Goal: Task Accomplishment & Management: Complete application form

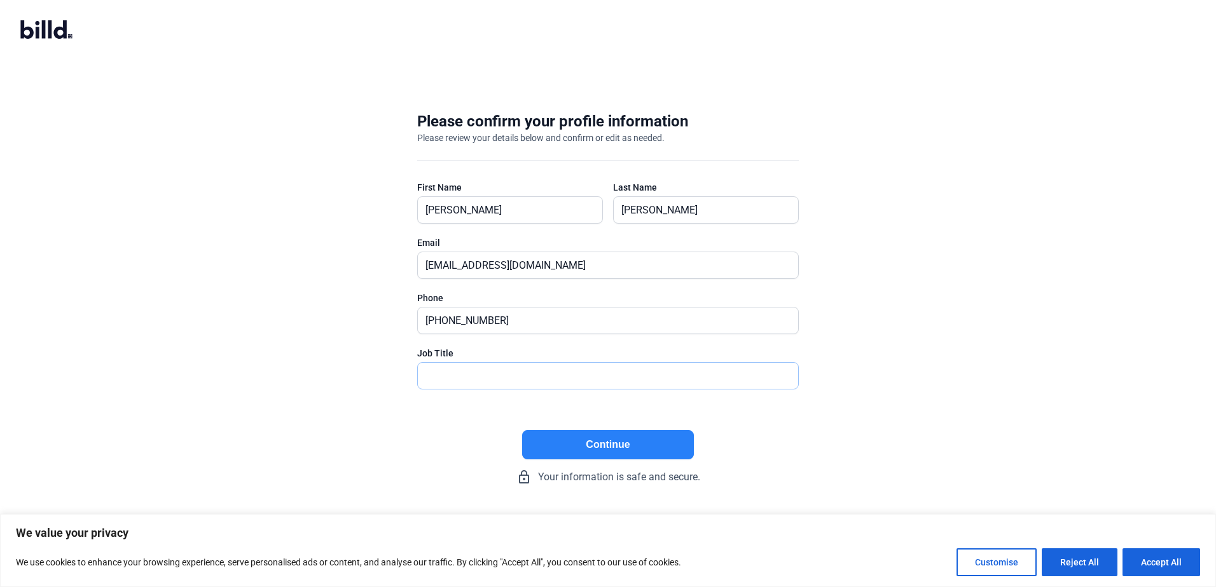
click at [483, 337] on input "text" at bounding box center [601, 376] width 366 height 26
type input "President"
click at [633, 337] on button "Continue" at bounding box center [608, 444] width 172 height 29
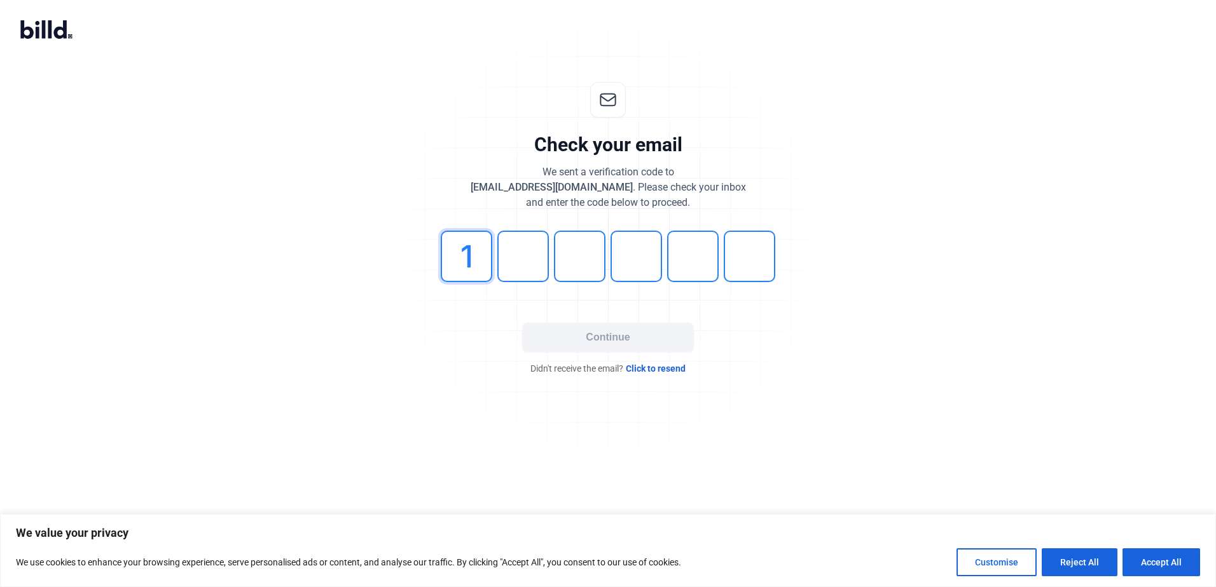
type input "1"
type input "0"
type input "5"
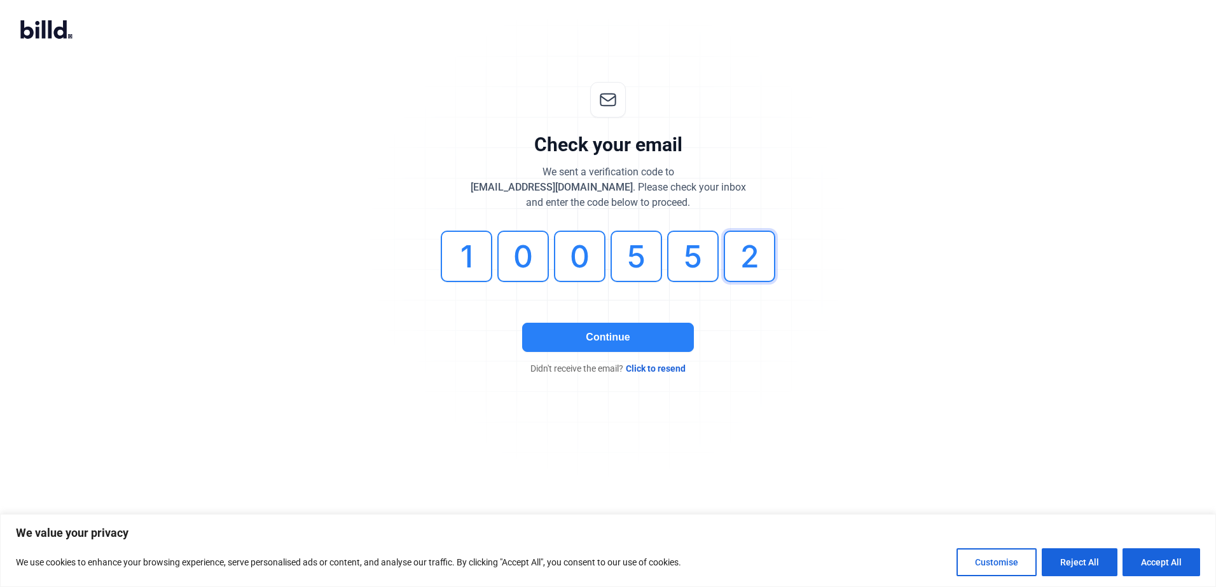
type input "2"
click at [688, 263] on input "5" at bounding box center [692, 256] width 51 height 51
type input "5"
type input "2"
click at [631, 337] on button "Continue" at bounding box center [608, 337] width 172 height 29
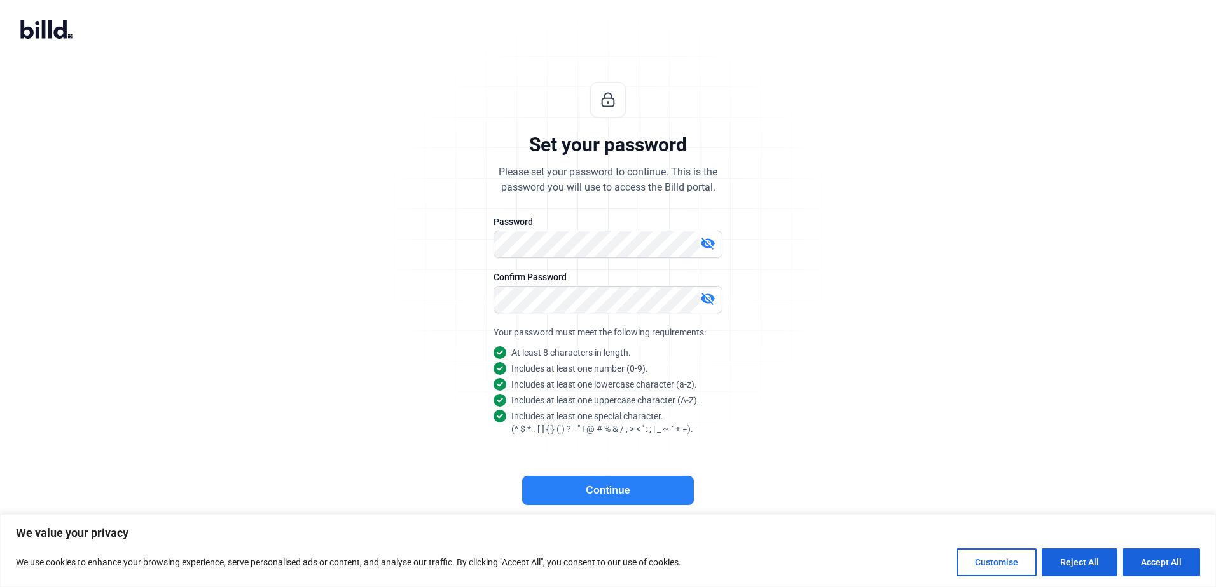
click at [624, 337] on button "Continue" at bounding box center [608, 490] width 172 height 29
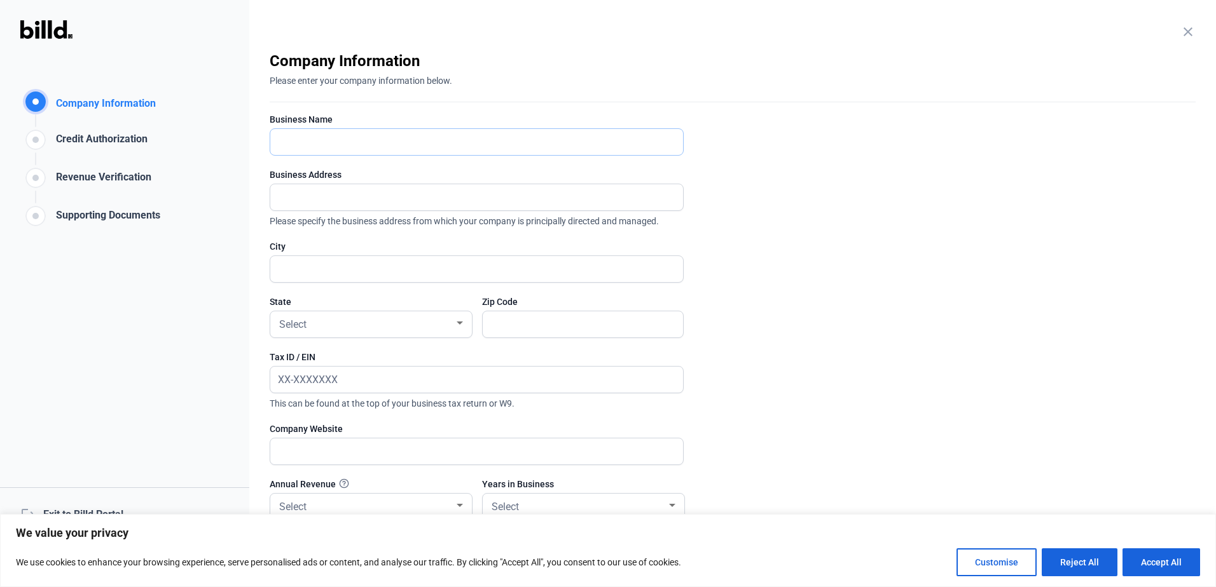
click at [364, 145] on input "text" at bounding box center [469, 142] width 399 height 26
type input "IGCommercial"
type input "1620 Cambridge Dr"
type input "Elgin"
type input "60123"
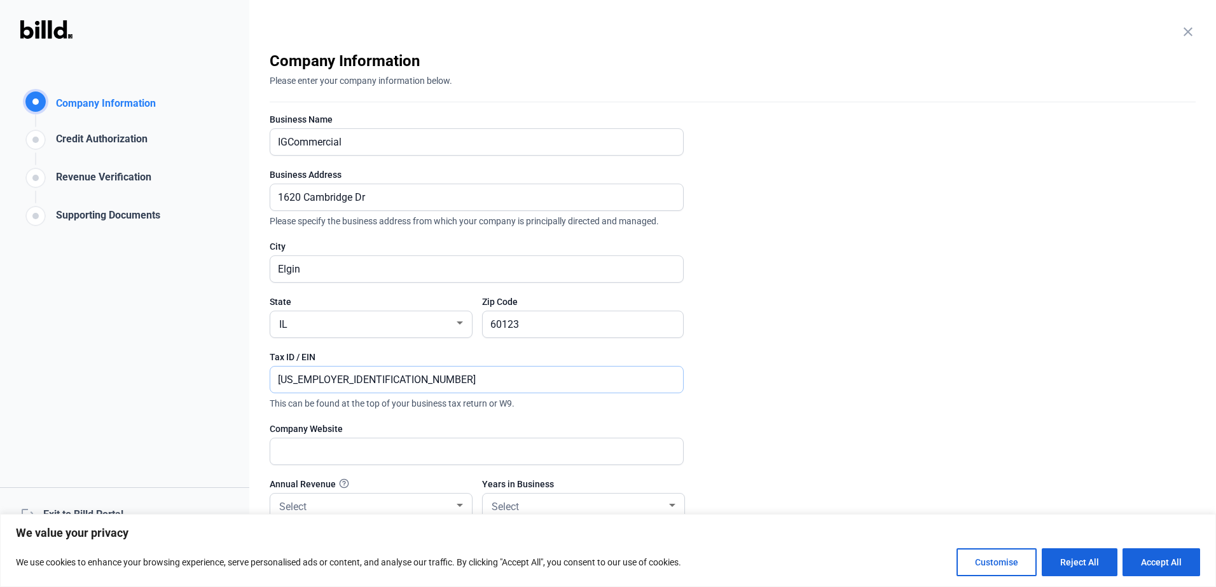
type input "[US_EMPLOYER_IDENTIFICATION_NUMBER]"
click at [474, 337] on input "text" at bounding box center [476, 452] width 413 height 26
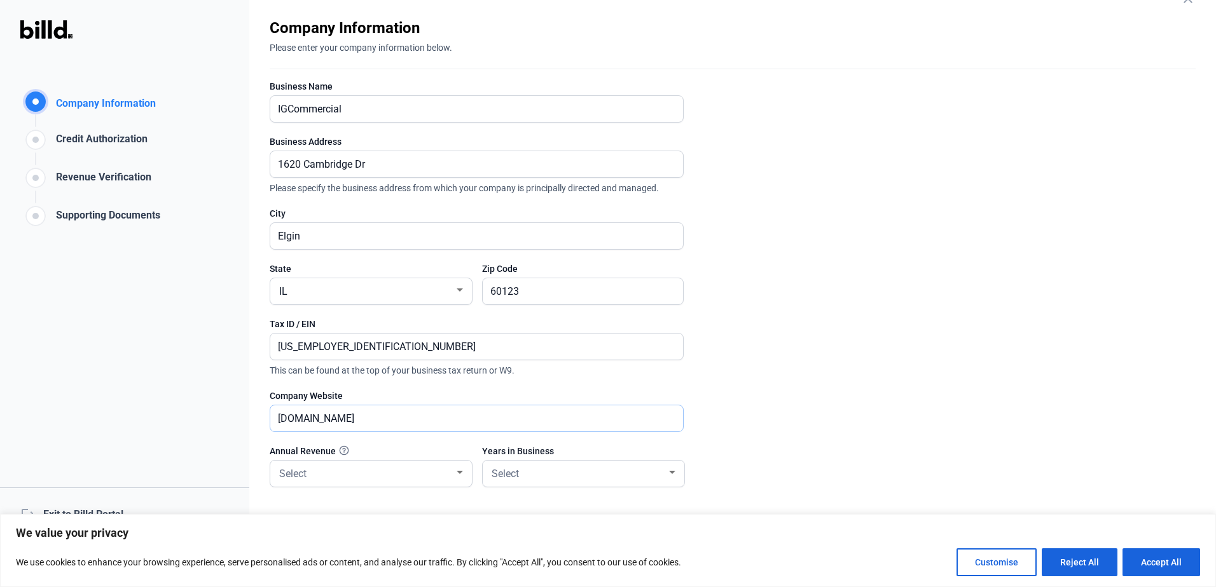
scroll to position [109, 0]
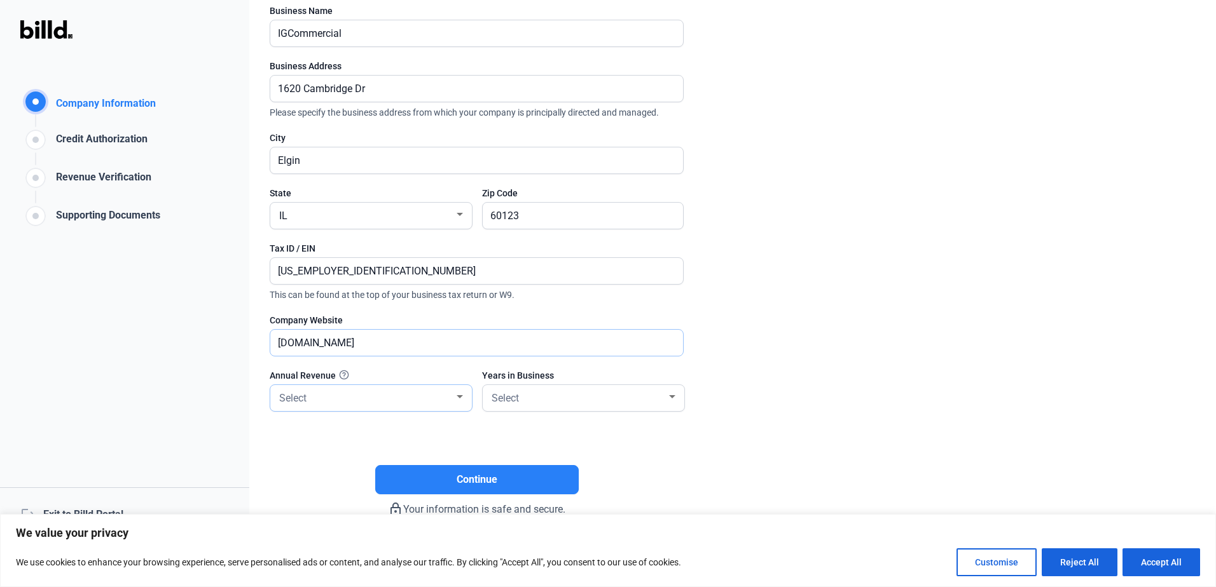
type input "[DOMAIN_NAME]"
click at [340, 337] on div "Select" at bounding box center [365, 397] width 177 height 18
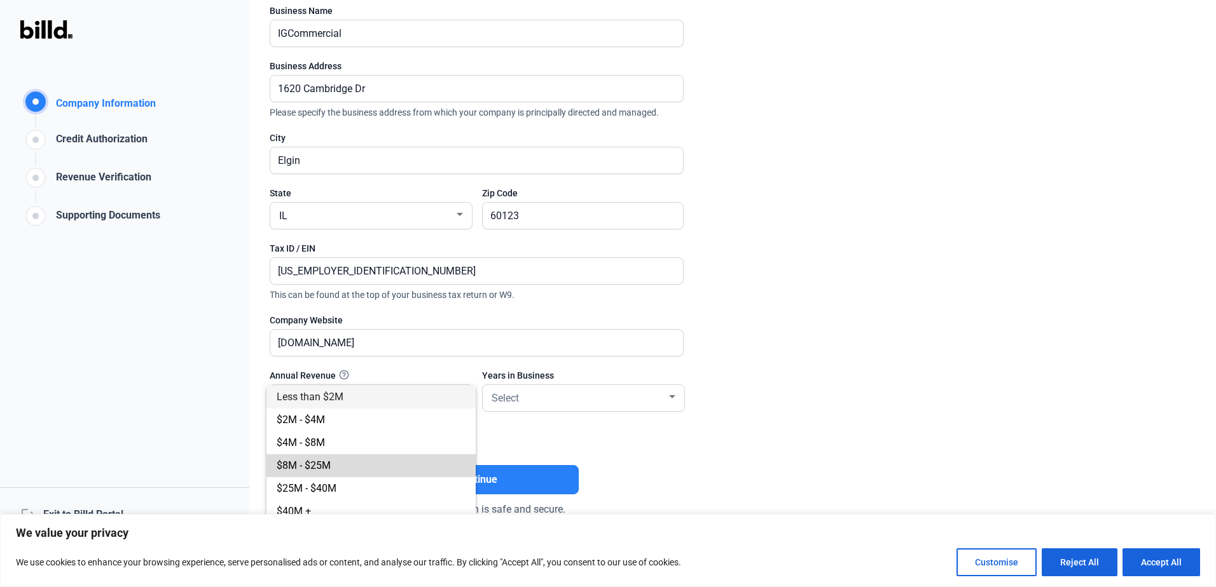
click at [318, 337] on span "$8M - $25M" at bounding box center [304, 466] width 54 height 12
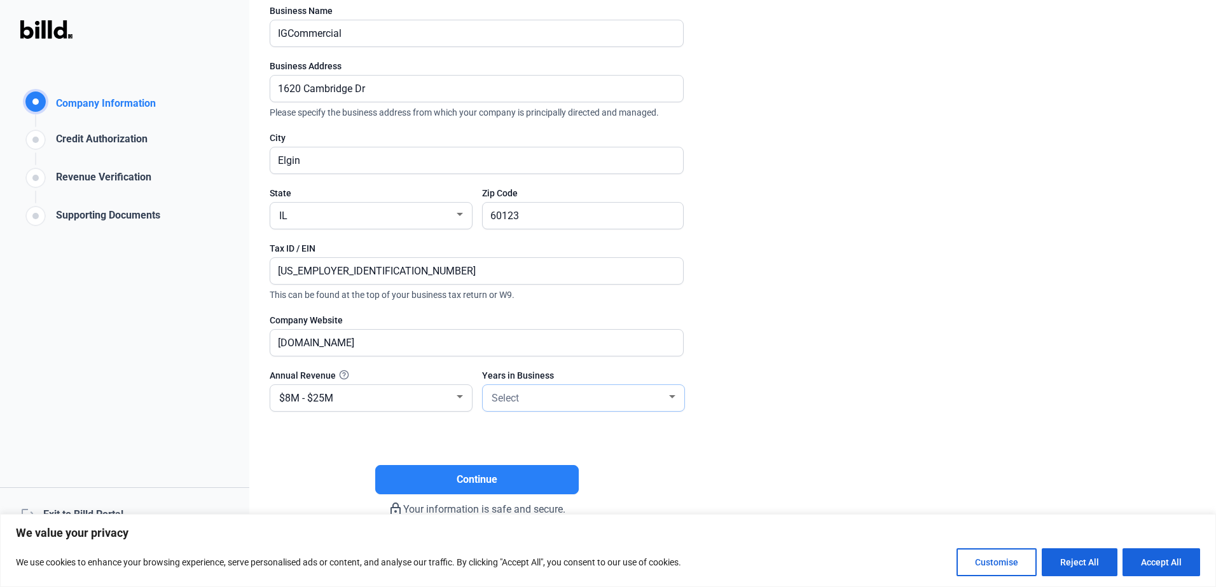
click at [540, 337] on div "Select" at bounding box center [577, 397] width 177 height 18
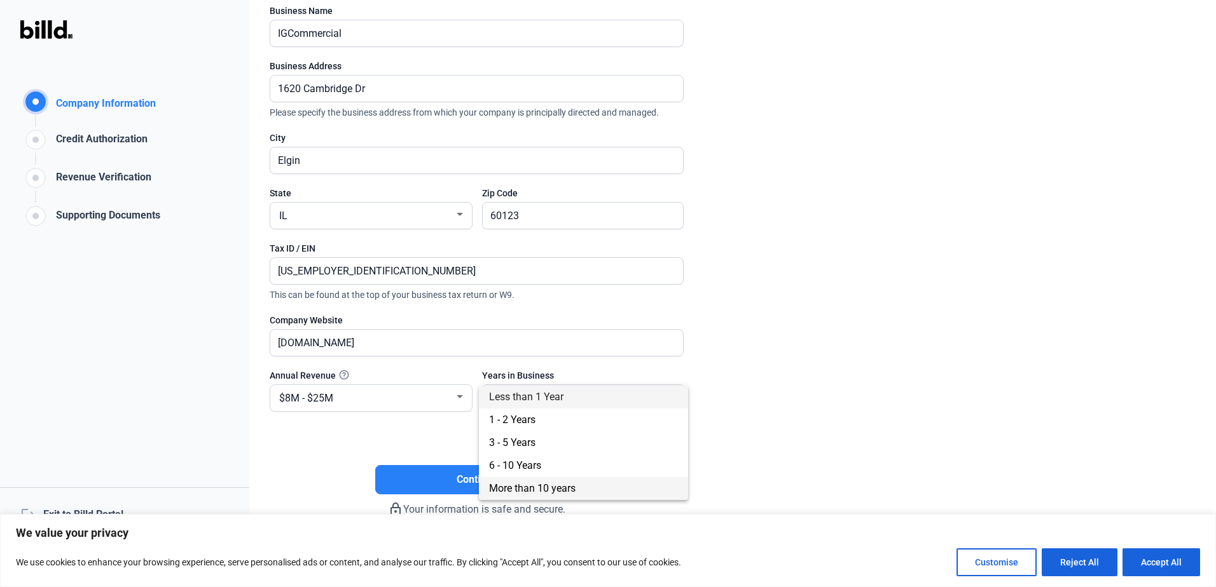
click at [549, 337] on span "More than 10 years" at bounding box center [583, 488] width 189 height 23
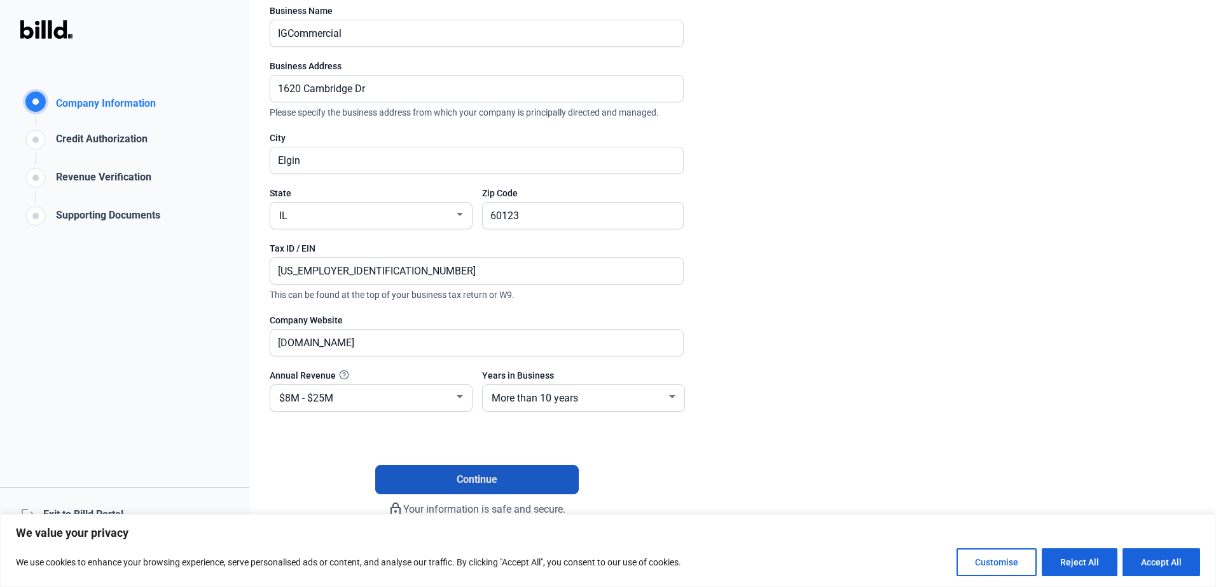
click at [508, 337] on button "Continue" at bounding box center [476, 479] width 203 height 29
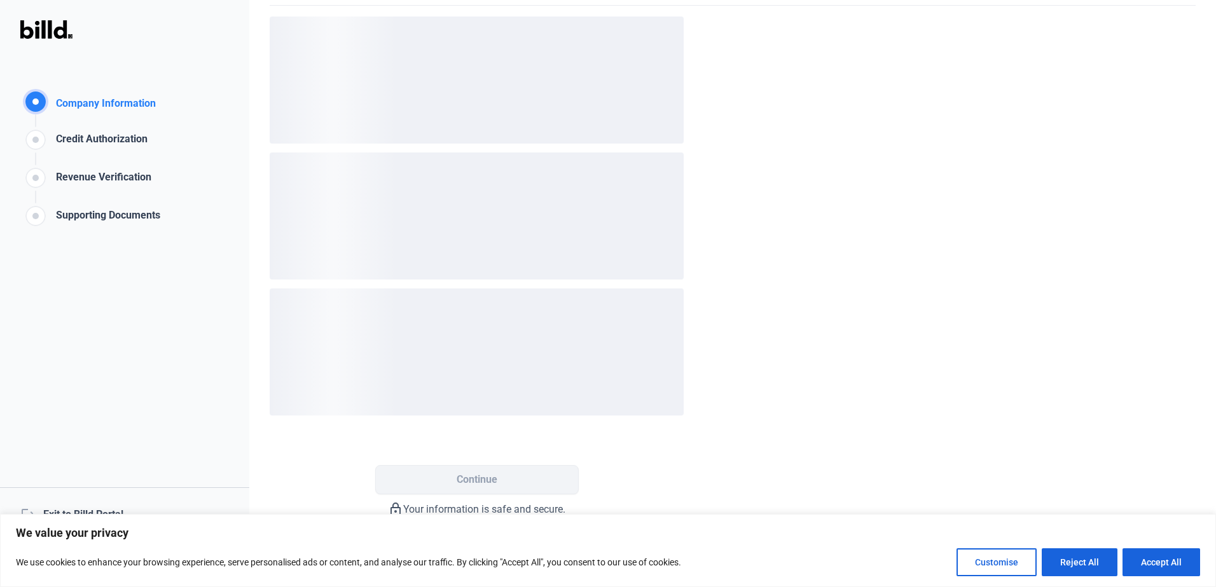
scroll to position [0, 0]
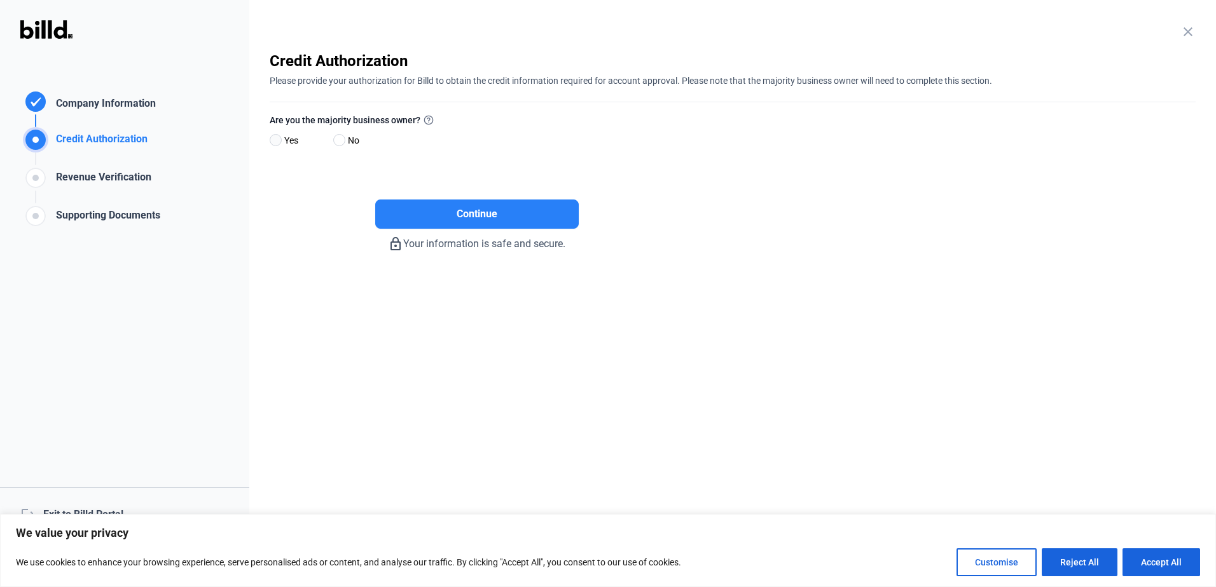
click at [278, 144] on span at bounding box center [276, 140] width 12 height 12
click at [278, 144] on input "Yes" at bounding box center [275, 141] width 10 height 10
radio input "true"
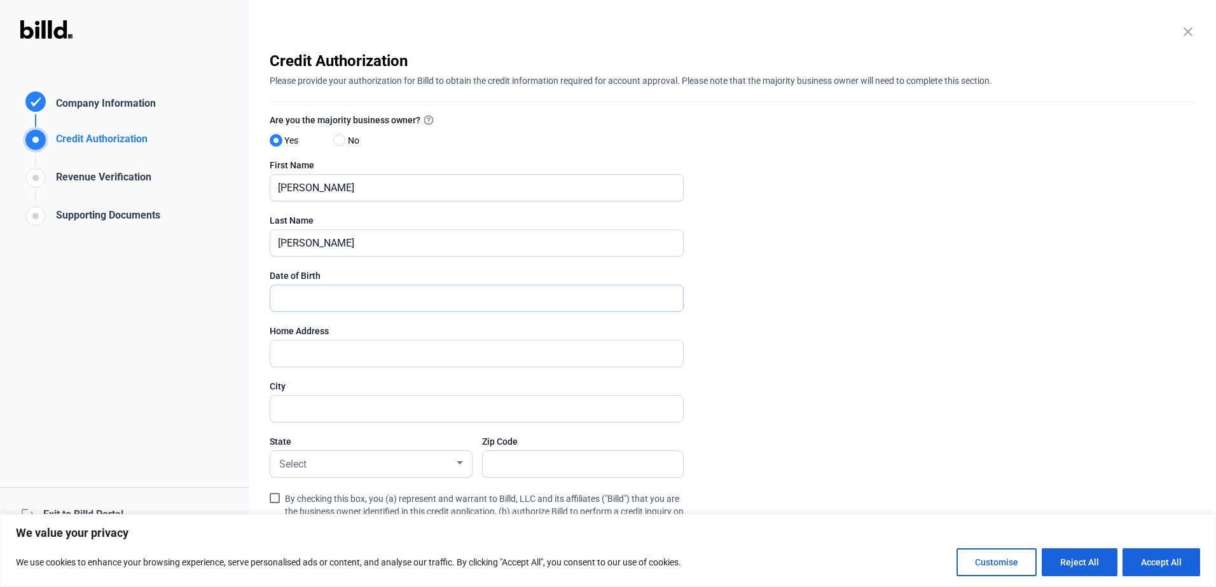
click at [287, 305] on input "text" at bounding box center [476, 298] width 413 height 26
type input "7_/__/____"
type input "[DATE]"
click at [345, 337] on input "text" at bounding box center [476, 354] width 413 height 26
click at [355, 337] on input "40W160 [PERSON_NAME]" at bounding box center [469, 354] width 399 height 26
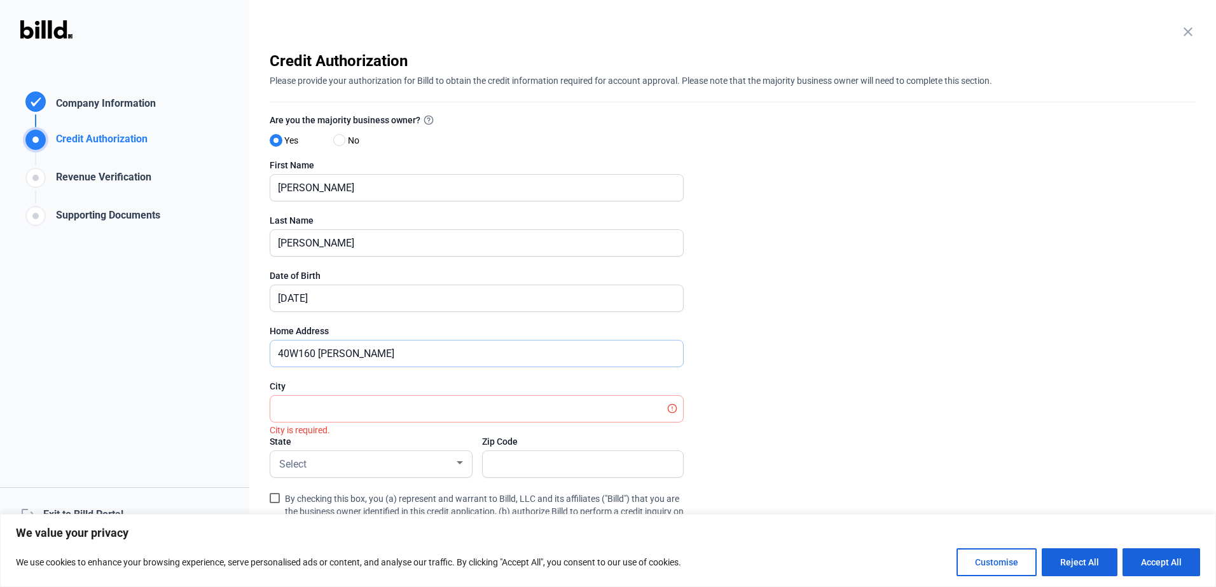
type input "40W160 [PERSON_NAME]"
click at [302, 337] on input "text" at bounding box center [476, 409] width 413 height 26
type input "St.[PERSON_NAME]"
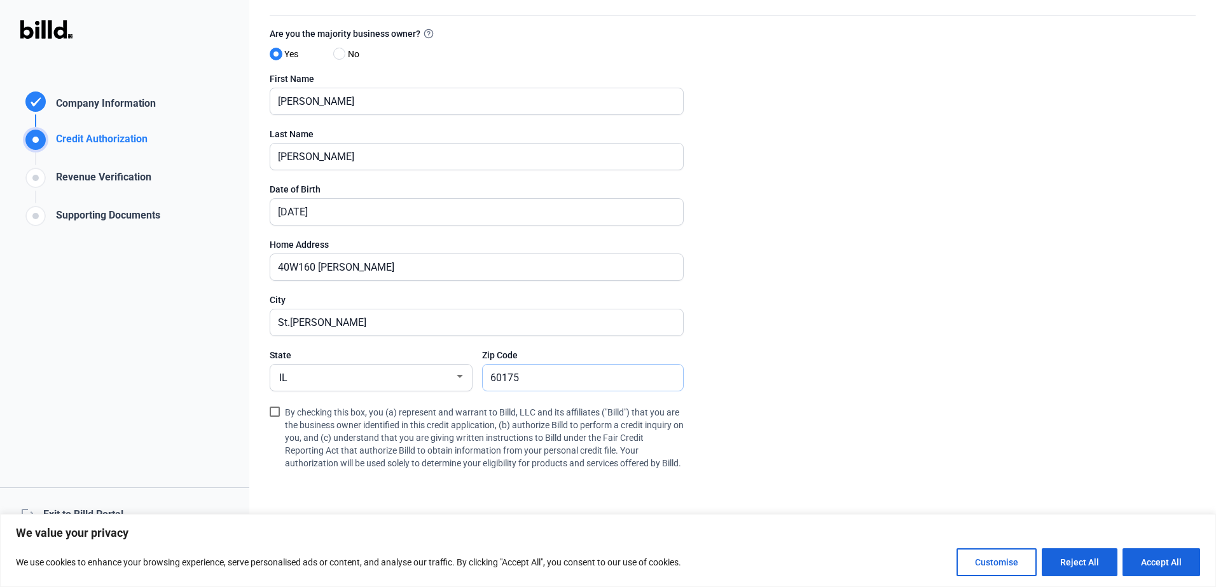
scroll to position [164, 0]
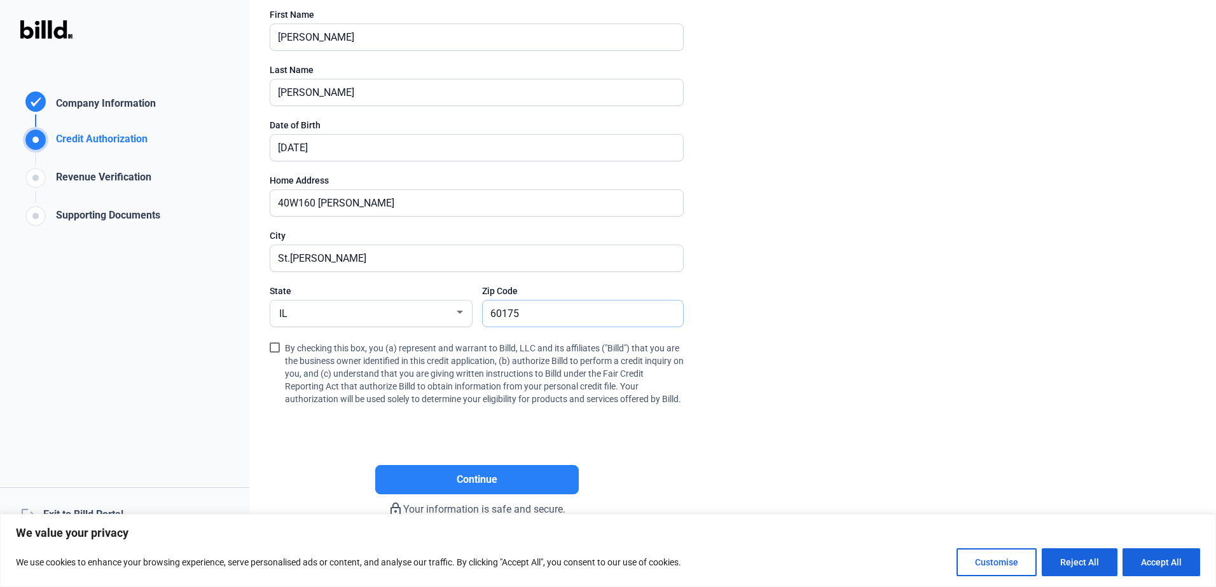
type input "60175"
click at [277, 337] on span at bounding box center [275, 348] width 10 height 10
click at [0, 0] on input "By checking this box, you (a) represent and warrant to Billd, LLC and its affil…" at bounding box center [0, 0] width 0 height 0
drag, startPoint x: 454, startPoint y: 479, endPoint x: 718, endPoint y: 374, distance: 283.9
click at [463, 337] on button "Continue" at bounding box center [476, 479] width 203 height 29
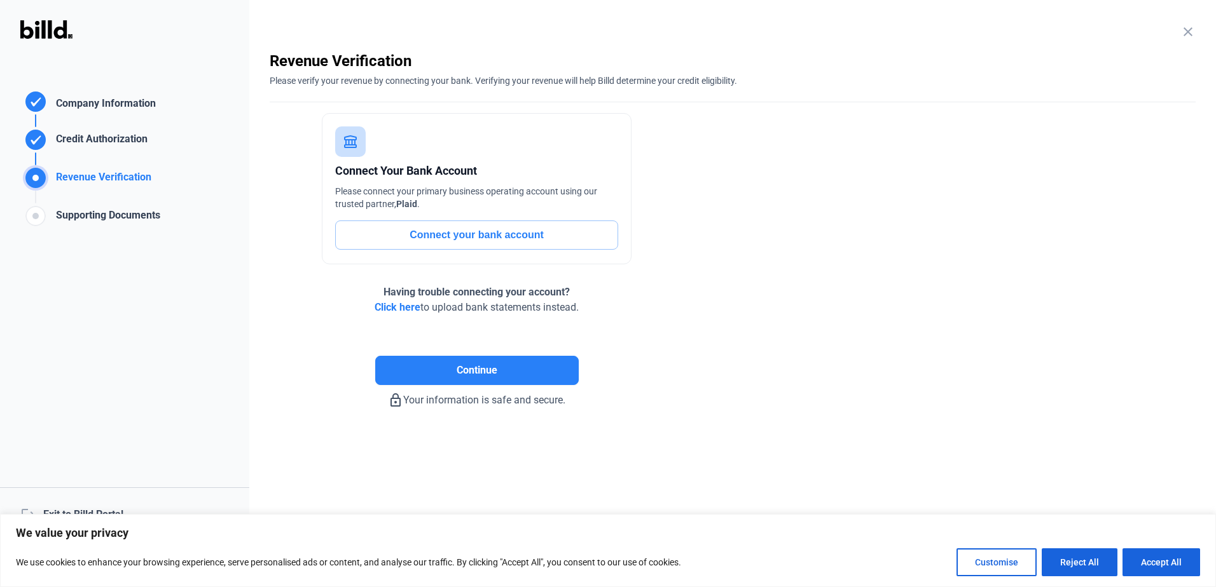
scroll to position [0, 0]
